Goal: Task Accomplishment & Management: Use online tool/utility

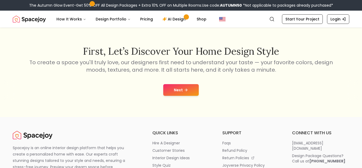
scroll to position [75, 0]
click at [177, 86] on button "Next" at bounding box center [181, 90] width 36 height 12
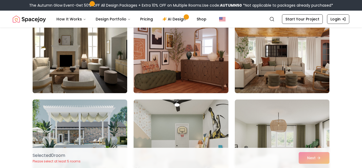
scroll to position [1249, 0]
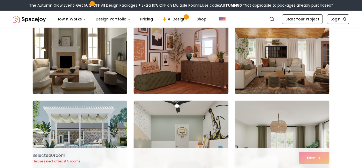
click at [96, 56] on img at bounding box center [79, 51] width 99 height 89
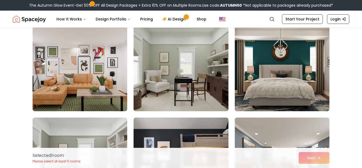
scroll to position [1412, 0]
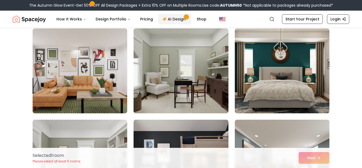
click at [172, 20] on link "AI Design" at bounding box center [174, 19] width 33 height 11
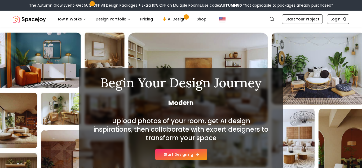
click at [181, 156] on button "Start Designing" at bounding box center [181, 155] width 52 height 12
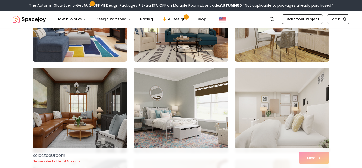
scroll to position [112, 0]
